Goal: Go to known website: Access a specific website the user already knows

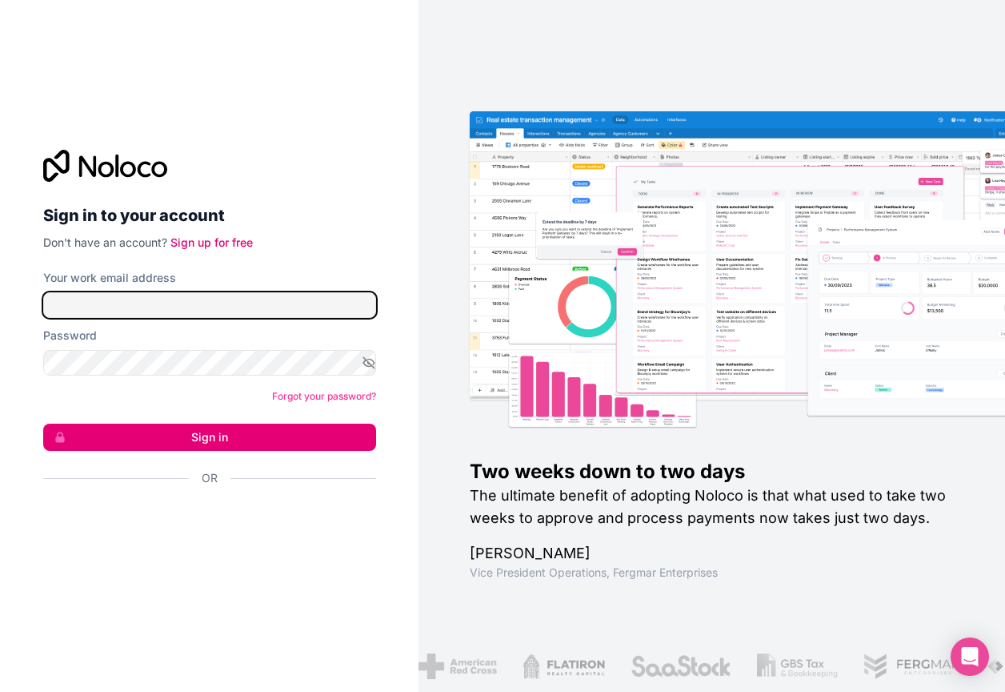
type input "**********"
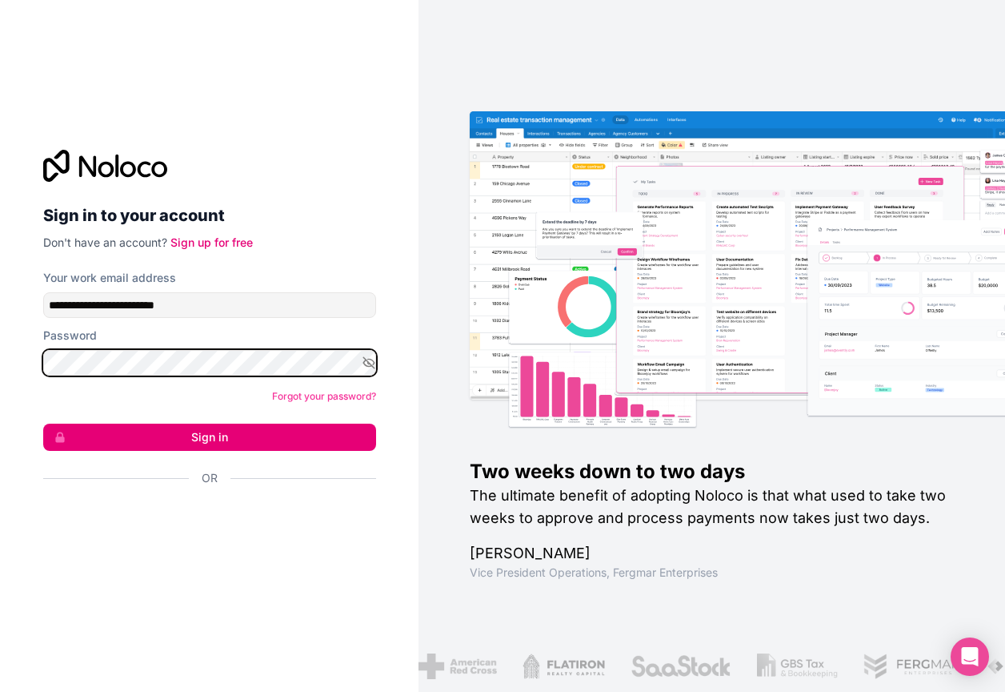
click at [209, 437] on button "Sign in" at bounding box center [209, 436] width 333 height 27
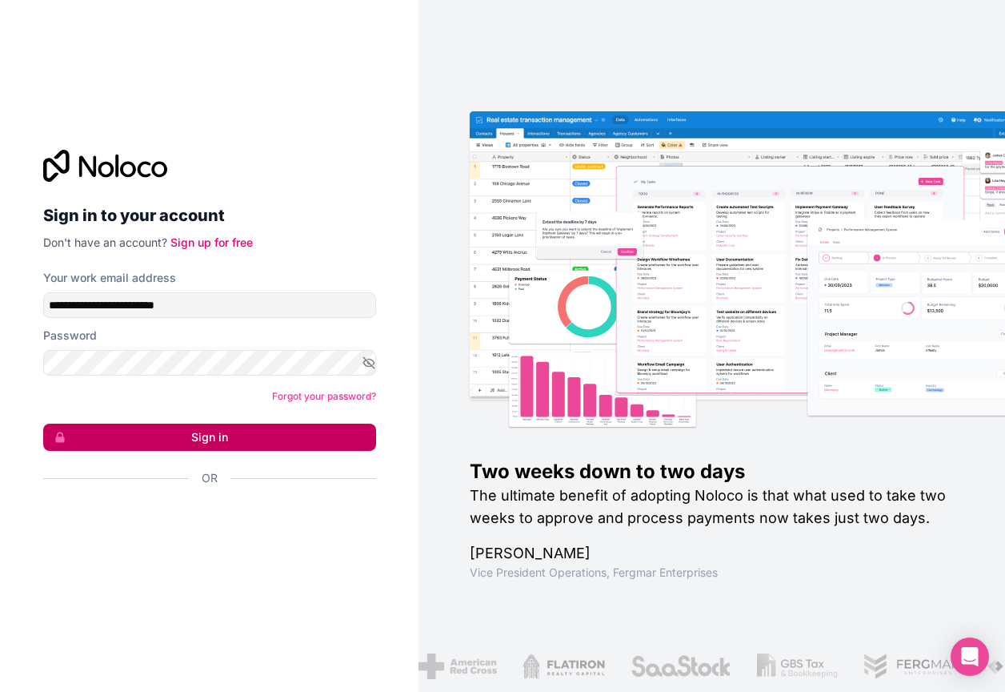
click at [234, 431] on button "Sign in" at bounding box center [209, 436] width 333 height 27
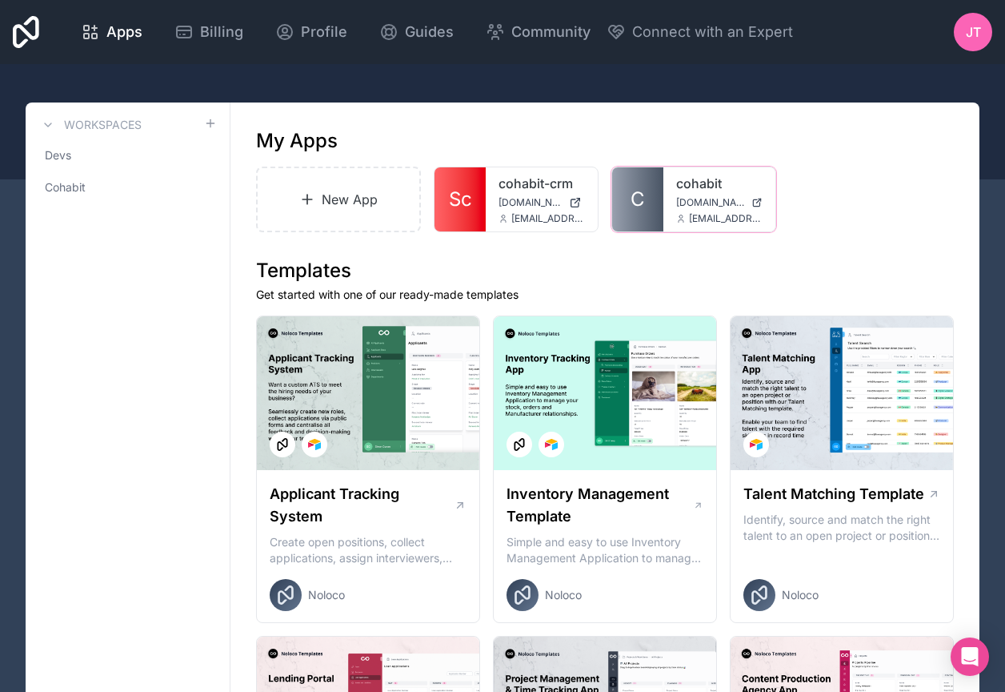
click at [702, 184] on link "cohabit" at bounding box center [719, 183] width 86 height 19
